Goal: Task Accomplishment & Management: Manage account settings

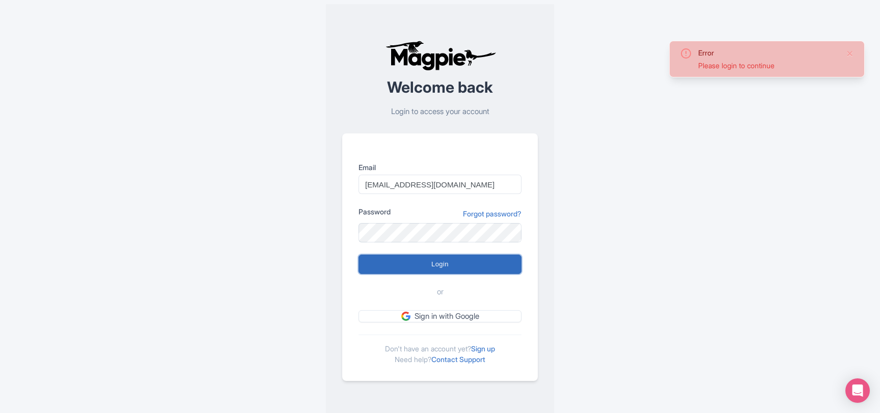
click at [449, 260] on input "Login" at bounding box center [439, 264] width 163 height 19
type input "Logging in..."
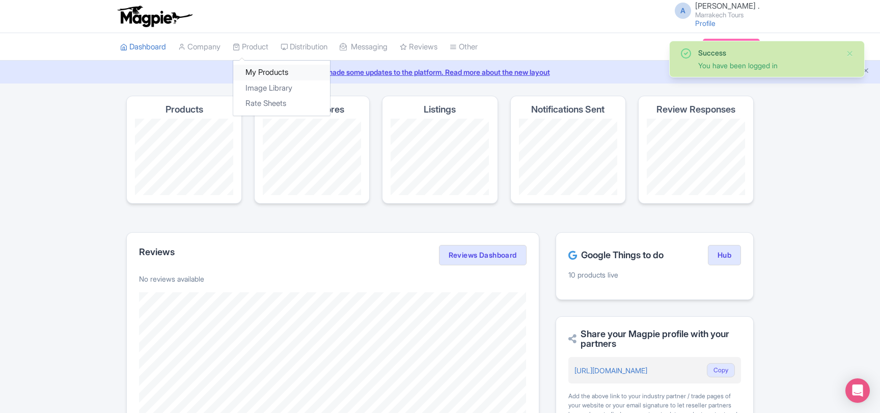
click at [263, 67] on link "My Products" at bounding box center [281, 73] width 97 height 16
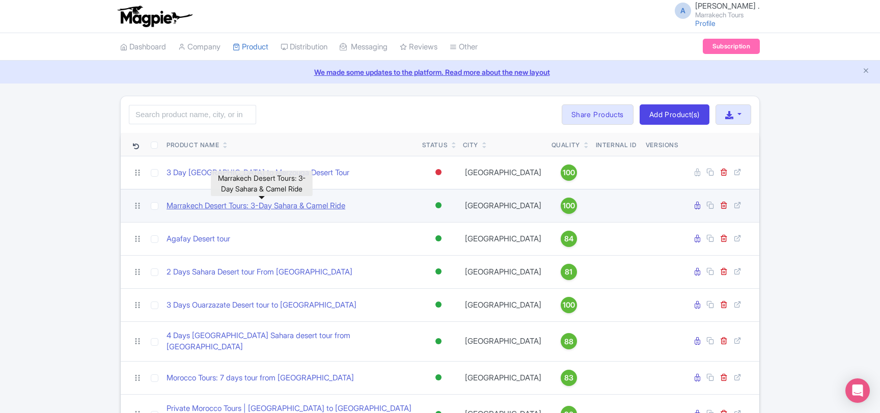
click at [288, 208] on link "Marrakech Desert Tours: 3-Day Sahara & Camel Ride" at bounding box center [256, 206] width 179 height 12
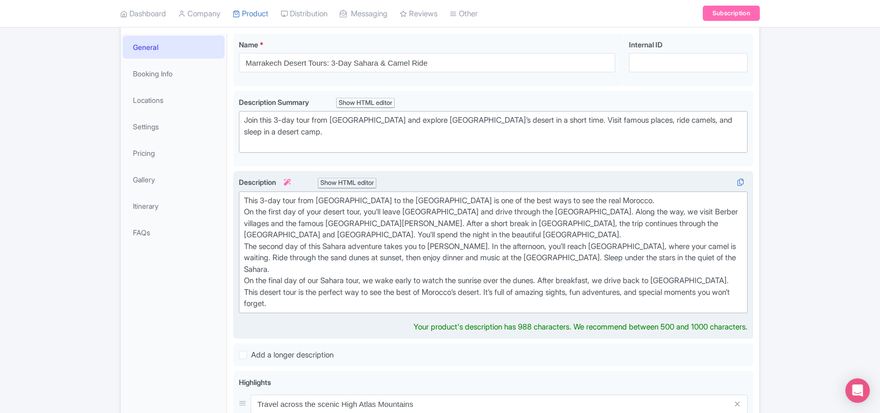
scroll to position [165, 0]
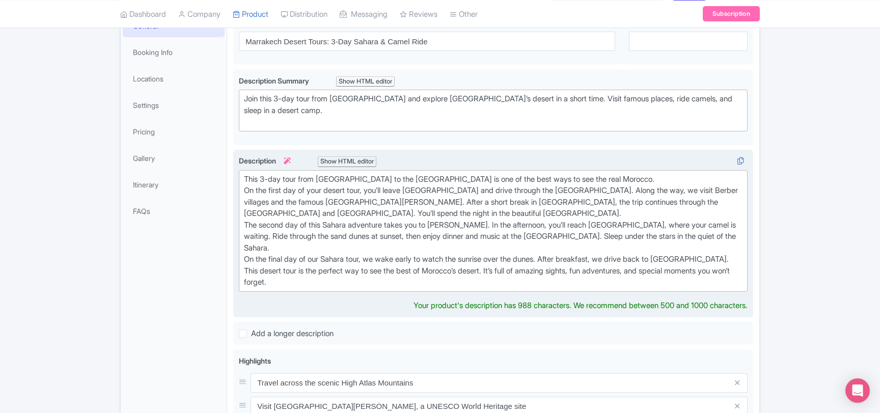
drag, startPoint x: 622, startPoint y: 178, endPoint x: 662, endPoint y: 270, distance: 100.4
click at [662, 270] on div "This 3-day tour from Marrakech to the Merzouga desert is one of the best ways t…" at bounding box center [493, 231] width 499 height 115
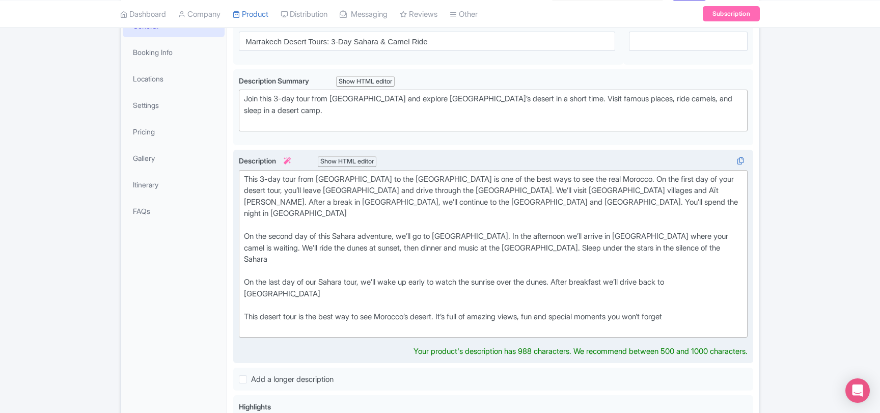
click at [261, 177] on div "This 3-day tour from Marrakech to the Merzouga desert is one of the best ways t…" at bounding box center [493, 203] width 499 height 58
drag, startPoint x: 261, startPoint y: 177, endPoint x: 434, endPoint y: 181, distance: 173.7
click at [434, 181] on div "This 3-day tour from Marrakech to the Merzouga desert is one of the best ways t…" at bounding box center [493, 203] width 499 height 58
paste trix-editor "<div>This 3 days Marrakech to Merzouga desert touris one of the best ways to se…"
click at [591, 179] on div "This 3 days Marrakech to Merzouga desert tour is one of the best ways to see th…" at bounding box center [493, 203] width 499 height 58
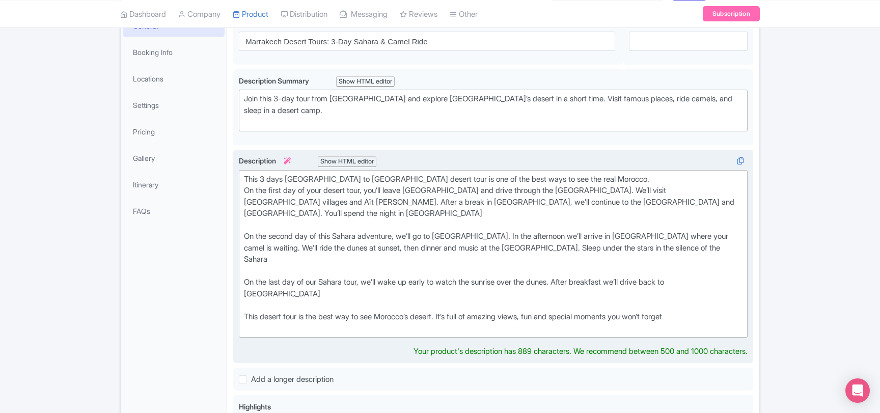
type trix-editor "<div>This 3 days Marrakech to Merzouga desert tour is one of the best ways to s…"
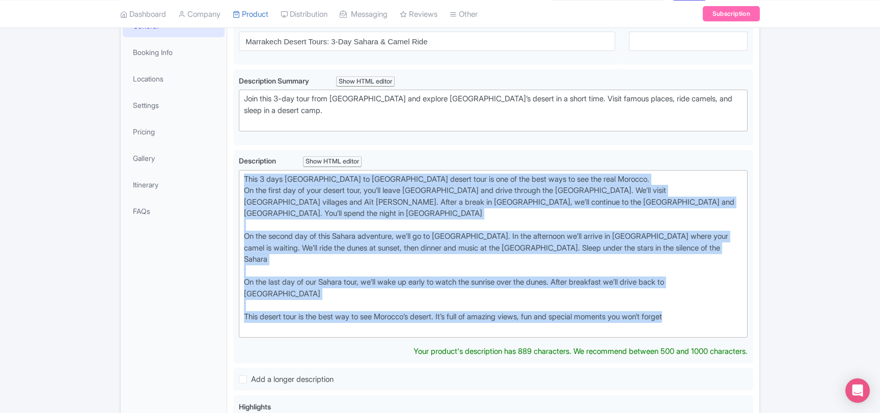
drag, startPoint x: 652, startPoint y: 271, endPoint x: 221, endPoint y: 172, distance: 442.7
click at [221, 172] on div "General Booking Info Locations Settings Pricing Gallery Itinerary FAQs Marrakec…" at bounding box center [440, 398] width 639 height 784
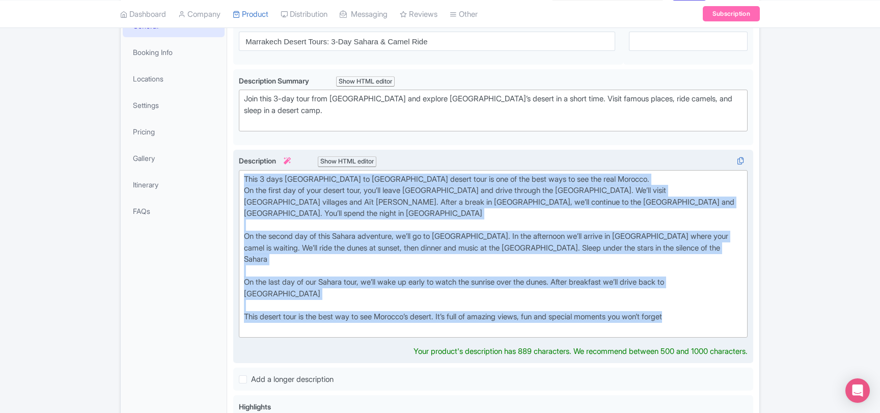
copy trix-editor "This 3 days Marrakech to Merzouga desert tour is one of the best ways to see th…"
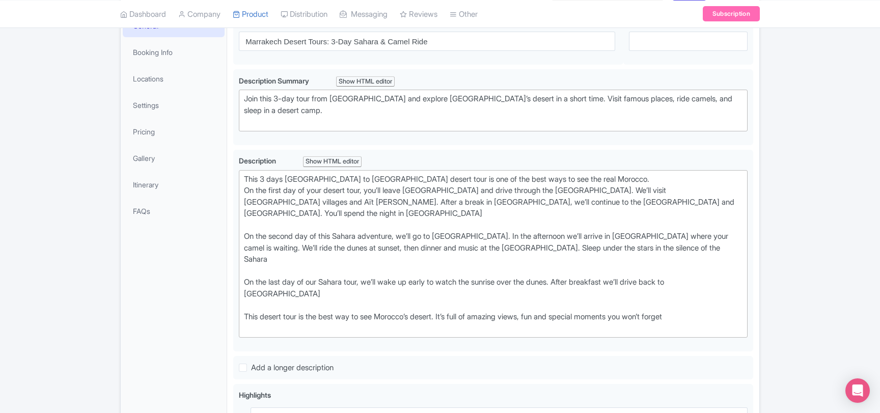
click at [189, 291] on div "General Booking Info Locations Settings Pricing Gallery Itinerary FAQs" at bounding box center [174, 395] width 106 height 766
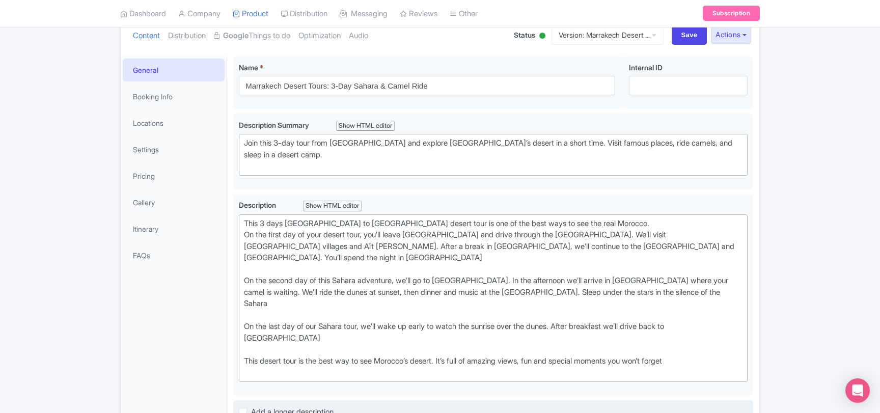
scroll to position [55, 0]
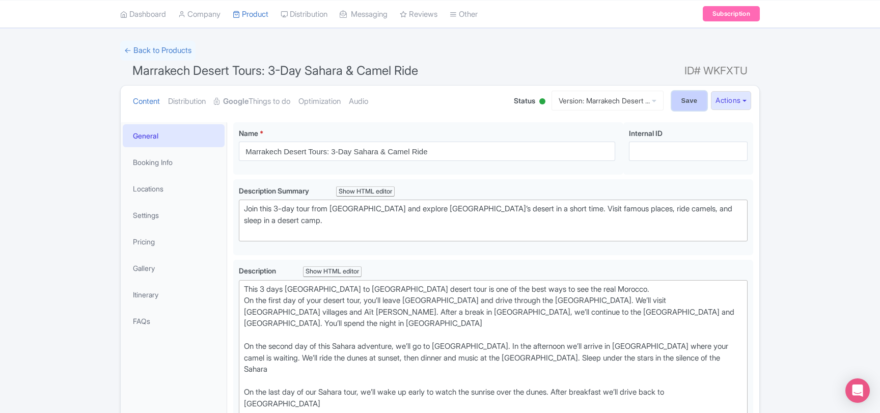
click at [688, 104] on input "Save" at bounding box center [690, 100] width 36 height 19
type input "Saving..."
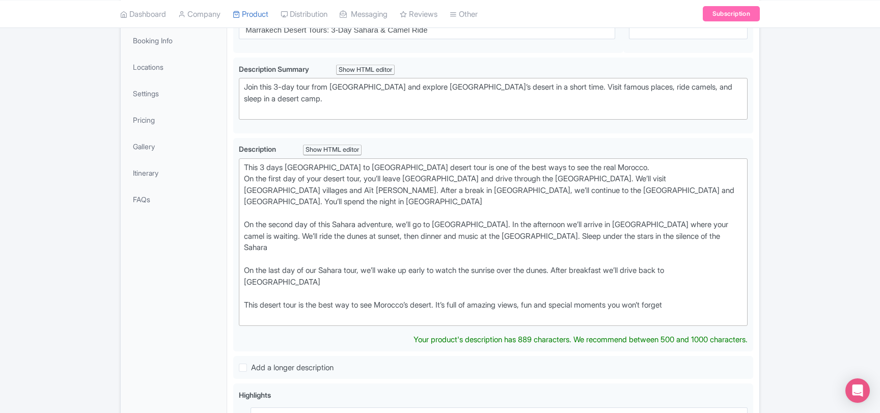
scroll to position [177, 0]
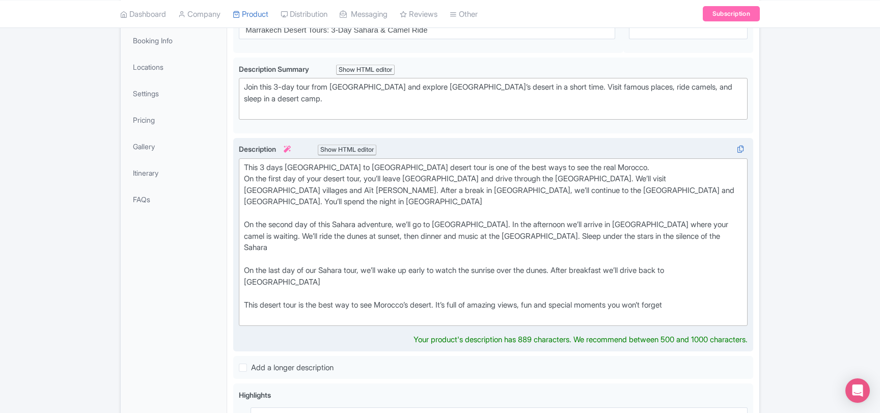
click at [366, 253] on div "This 3 days [GEOGRAPHIC_DATA] to [GEOGRAPHIC_DATA] desert tour is one of the be…" at bounding box center [493, 242] width 499 height 160
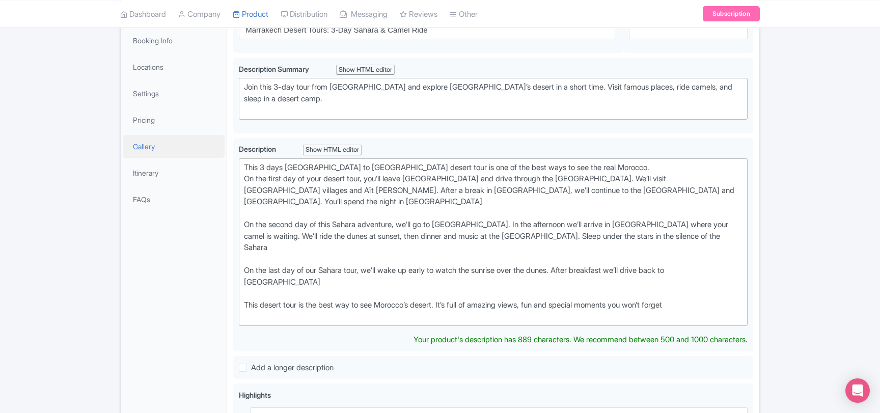
drag, startPoint x: 717, startPoint y: 268, endPoint x: 199, endPoint y: 140, distance: 534.0
click at [199, 140] on div "General Booking Info Locations Settings Pricing Gallery Itinerary FAQs [GEOGRAP…" at bounding box center [440, 382] width 639 height 776
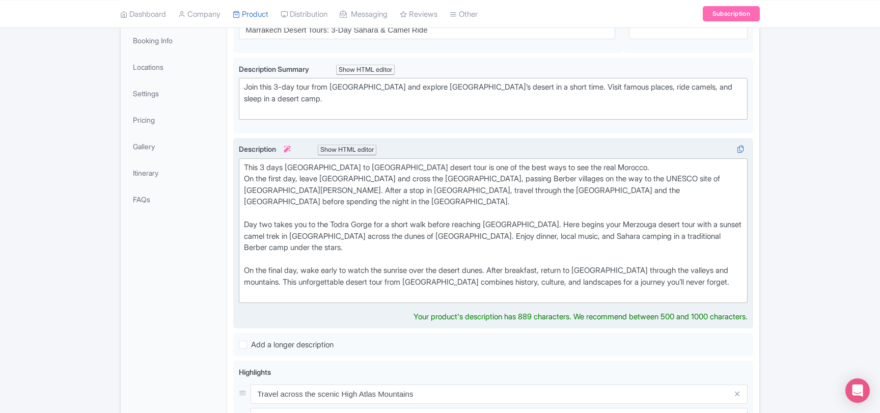
scroll to position [122, 0]
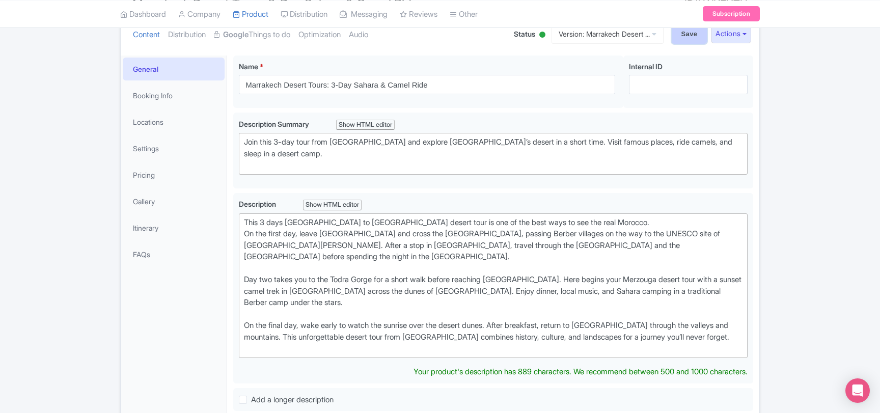
click at [680, 38] on input "Save" at bounding box center [690, 33] width 36 height 19
type input "Saving..."
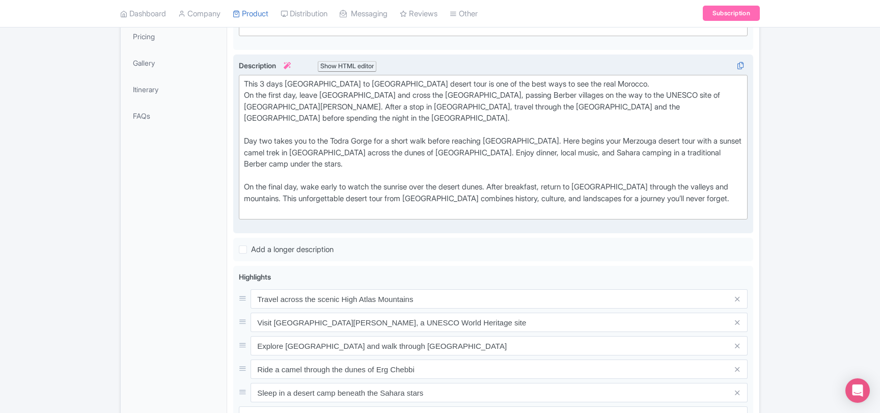
scroll to position [287, 0]
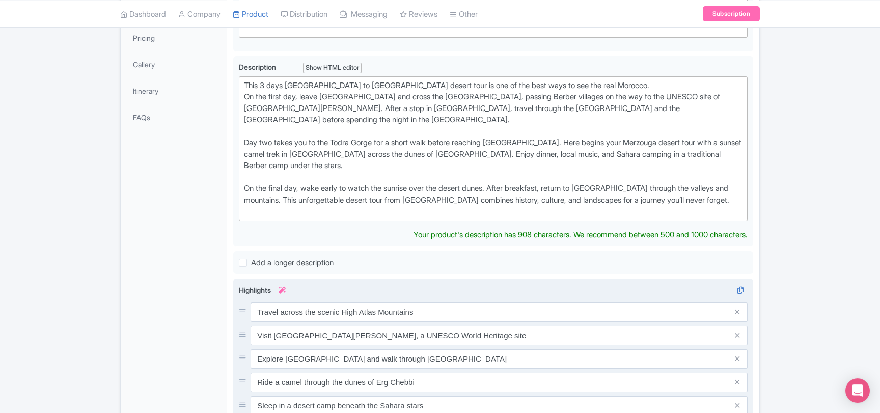
scroll to position [342, 0]
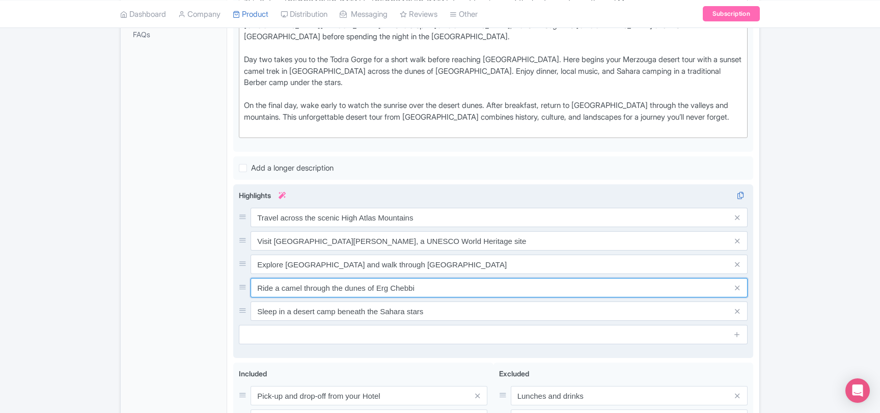
click at [305, 285] on input "Ride a camel through the dunes of Erg Chebbi" at bounding box center [499, 287] width 497 height 19
click at [301, 278] on input "Ride a camel through the dunes of Erg Chebbi" at bounding box center [499, 287] width 497 height 19
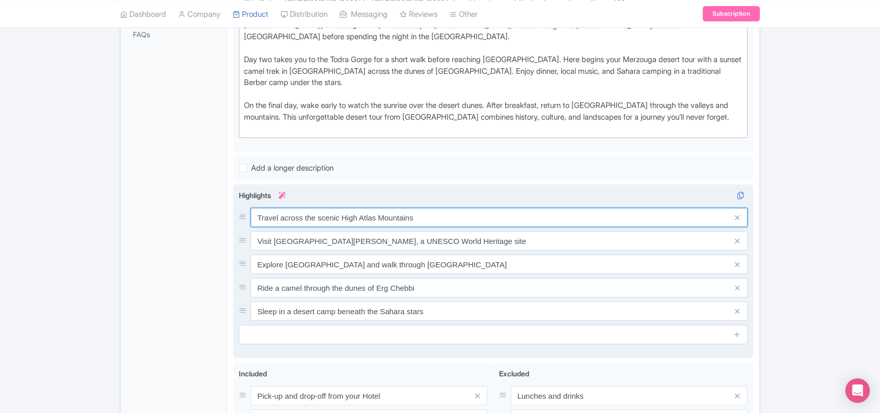
click at [317, 209] on input "Travel across the scenic High Atlas Mountains" at bounding box center [499, 217] width 497 height 19
click at [317, 208] on input "Travel across the scenic High Atlas Mountains" at bounding box center [499, 217] width 497 height 19
paste input "Journey through the"
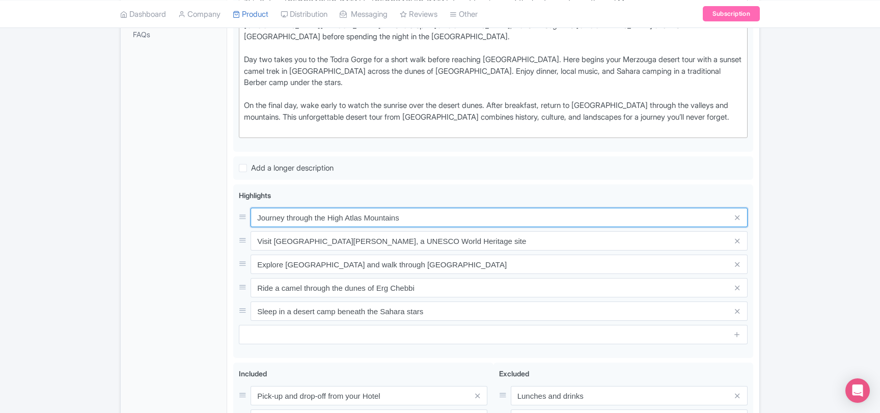
type input "Journey through the High Atlas Mountains"
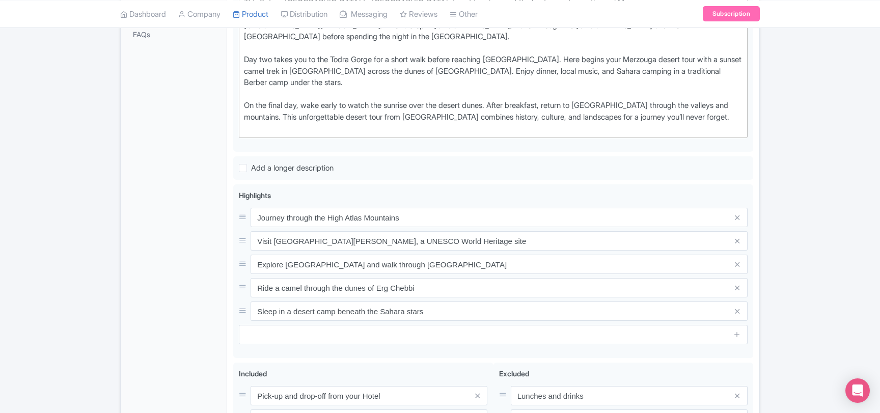
click at [155, 275] on div "General Booking Info Locations Settings Pricing Gallery Itinerary FAQs" at bounding box center [174, 203] width 106 height 735
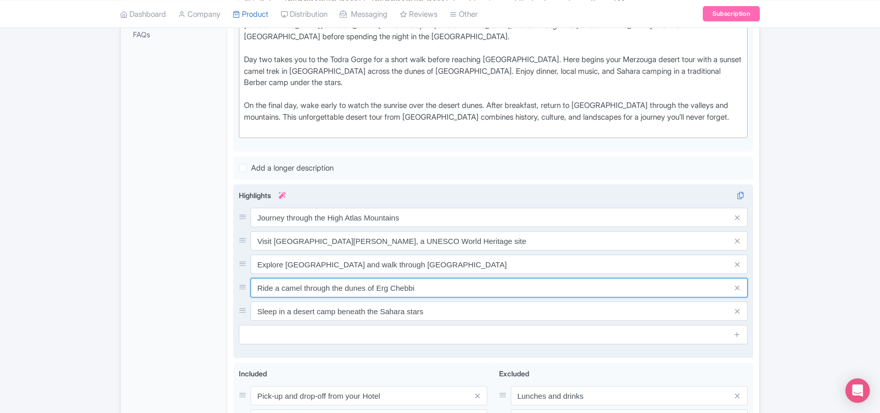
click at [272, 278] on input "Ride a camel through the dunes of Erg Chebbi" at bounding box center [499, 287] width 497 height 19
paste input "Sunset and sunrise camel trek in Erg Chebbi dunes"
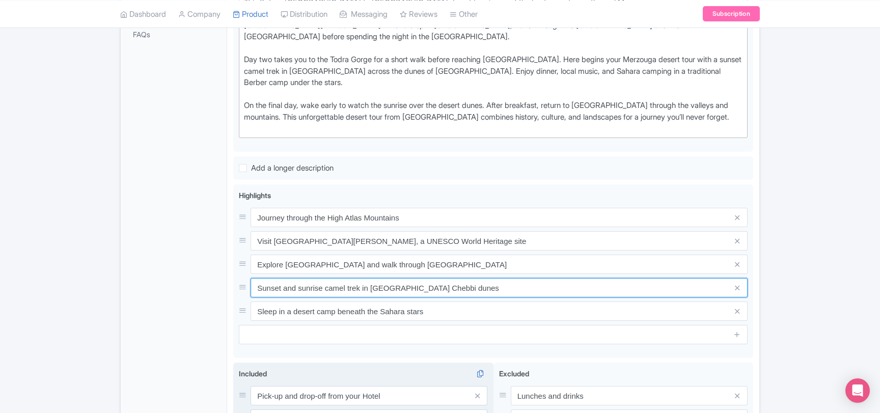
type input "Sunset and sunrise camel trek in Erg Chebbi dunes"
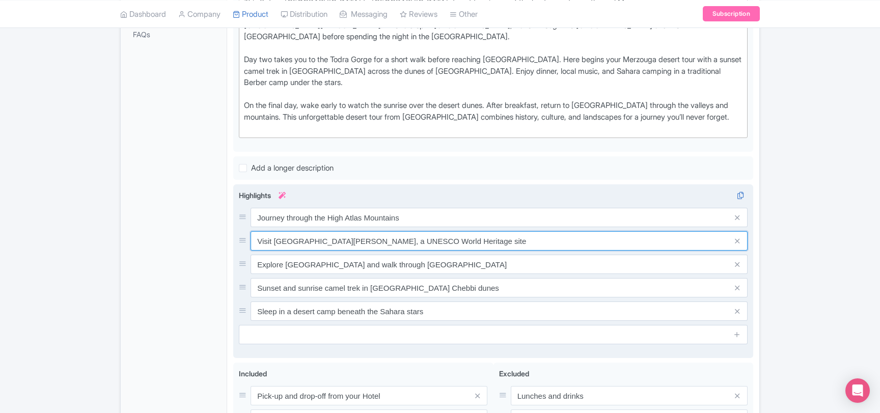
click at [275, 231] on input "Visit [GEOGRAPHIC_DATA][PERSON_NAME], a UNESCO World Heritage site" at bounding box center [499, 240] width 497 height 19
paste input "the UNESCO World Heritage site of Aït Ben Haddou."
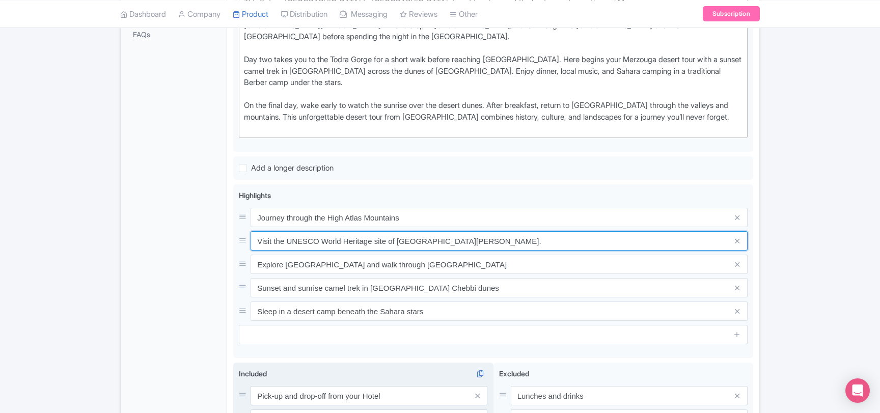
type input "Visit the UNESCO World Heritage site of Aït Ben Haddou."
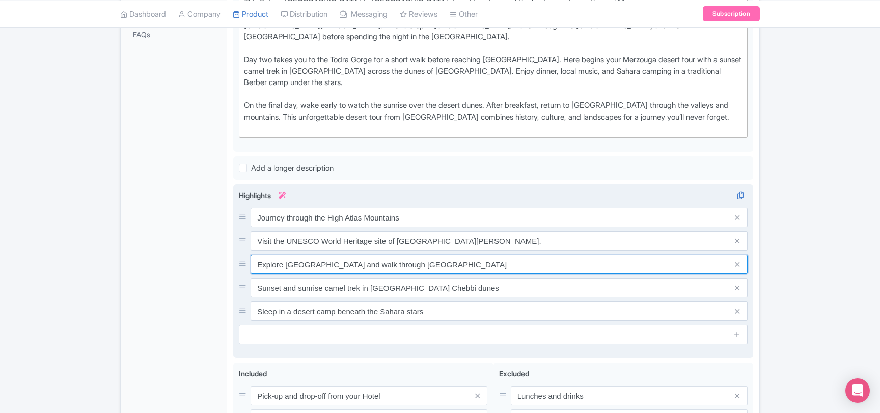
click at [278, 255] on input "Explore [GEOGRAPHIC_DATA] and walk through [GEOGRAPHIC_DATA]" at bounding box center [499, 264] width 497 height 19
paste input "the Todra Gorge and Dades Valley."
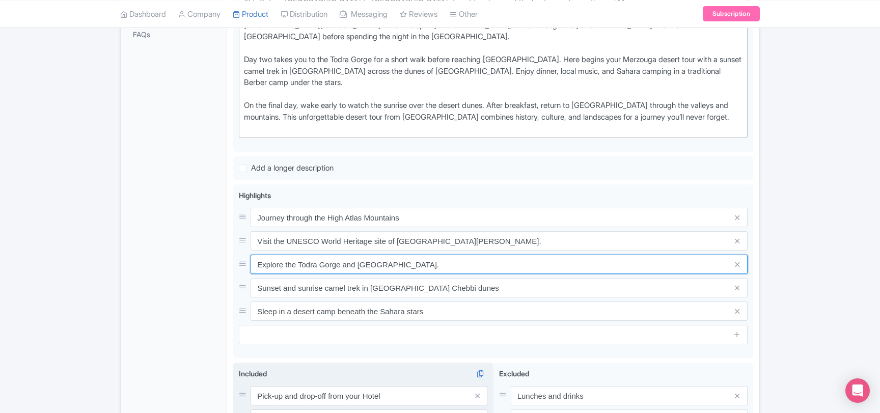
type input "Explore the Todra Gorge and Dades Valley."
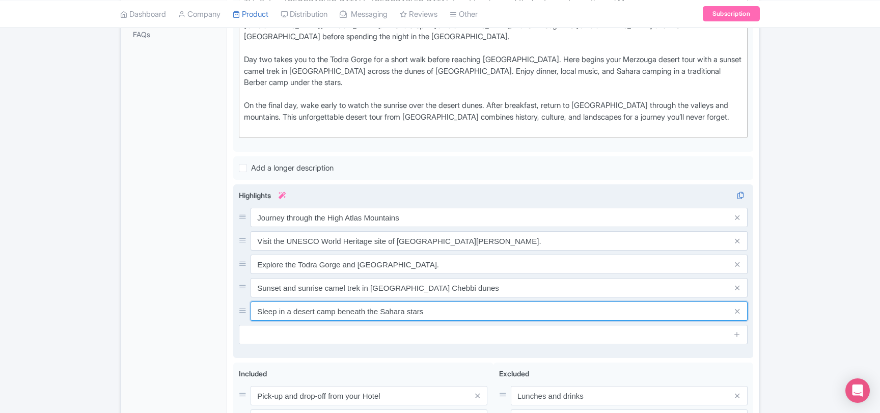
click at [265, 301] on input "Sleep in a desert camp beneath the Sahara stars" at bounding box center [499, 310] width 497 height 19
click at [264, 301] on input "Sleep in a desert camp beneath the Sahara stars" at bounding box center [499, 310] width 497 height 19
paste input "Camping in a traditional Berber desert camp under the"
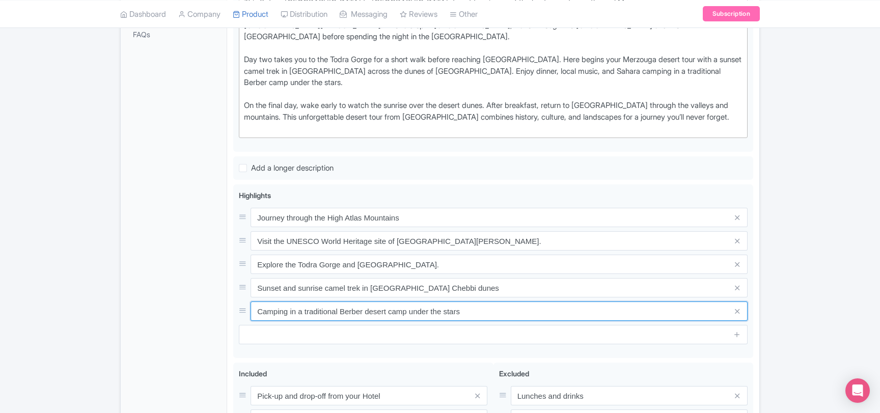
type input "Camping in a traditional Berber desert camp under the stars"
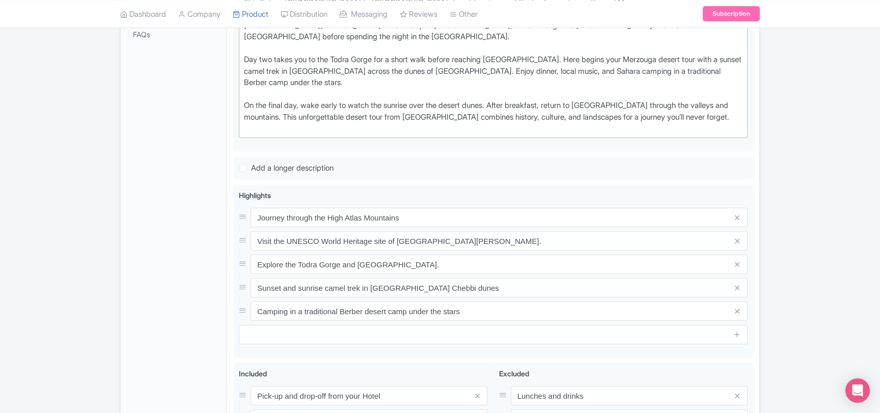
click at [173, 214] on div "General Booking Info Locations Settings Pricing Gallery Itinerary FAQs" at bounding box center [174, 203] width 106 height 735
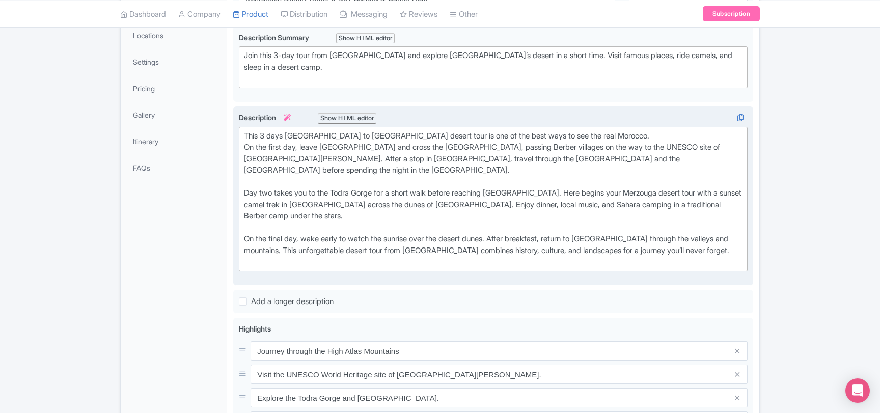
scroll to position [177, 0]
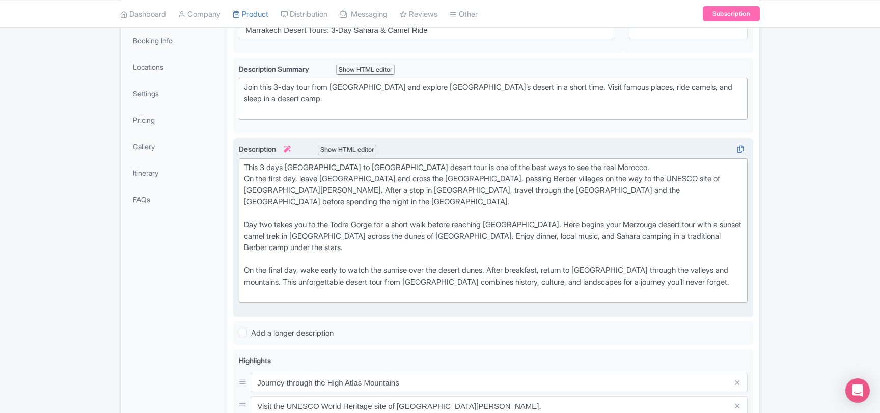
click at [287, 269] on div "This 3 days Marrakech to Merzouga desert tour is one of the best ways to see th…" at bounding box center [493, 230] width 499 height 137
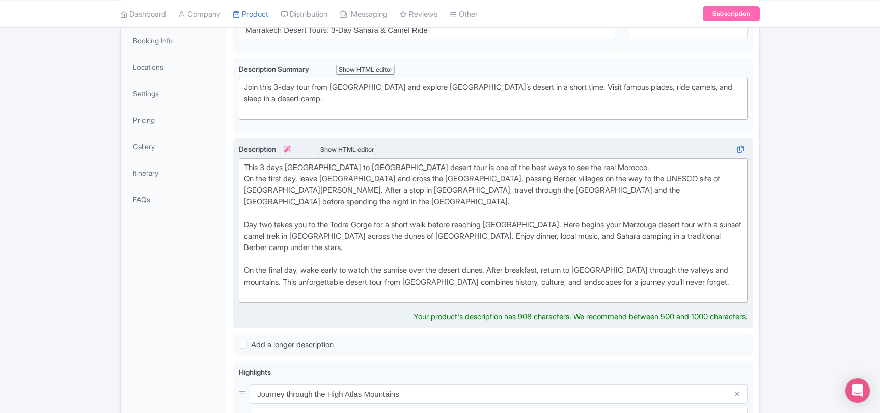
type trix-editor "<div>This 3 days Marrakech to Merzouga desert tour is one of the best ways to s…"
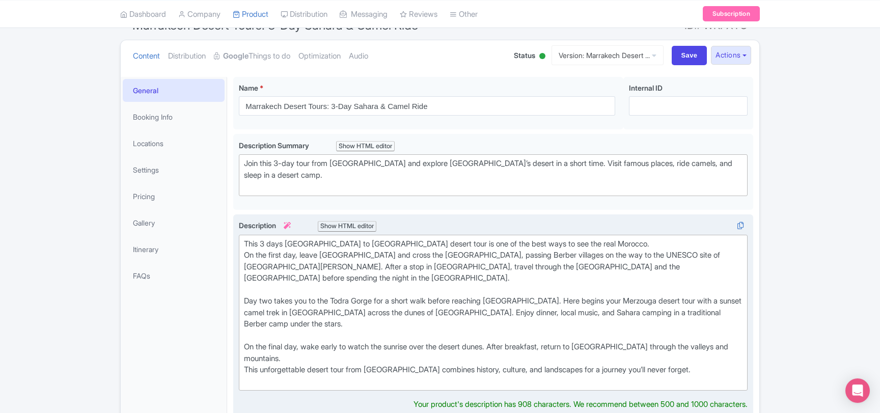
scroll to position [67, 0]
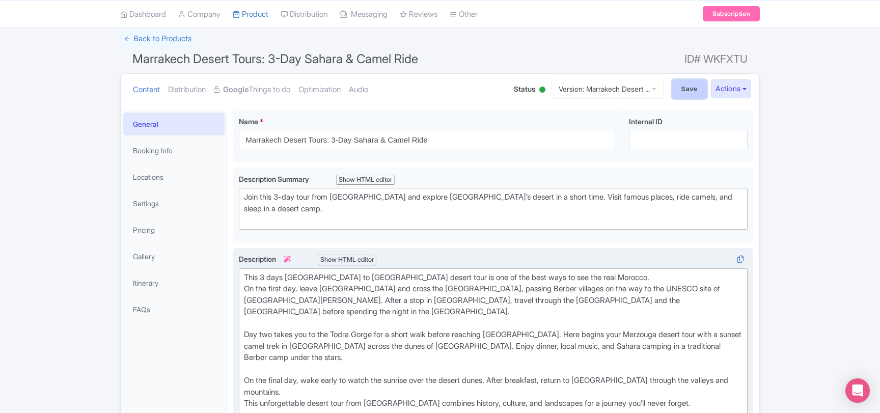
click at [684, 84] on input "Save" at bounding box center [690, 88] width 36 height 19
type input "Saving..."
